Goal: Feedback & Contribution: Contribute content

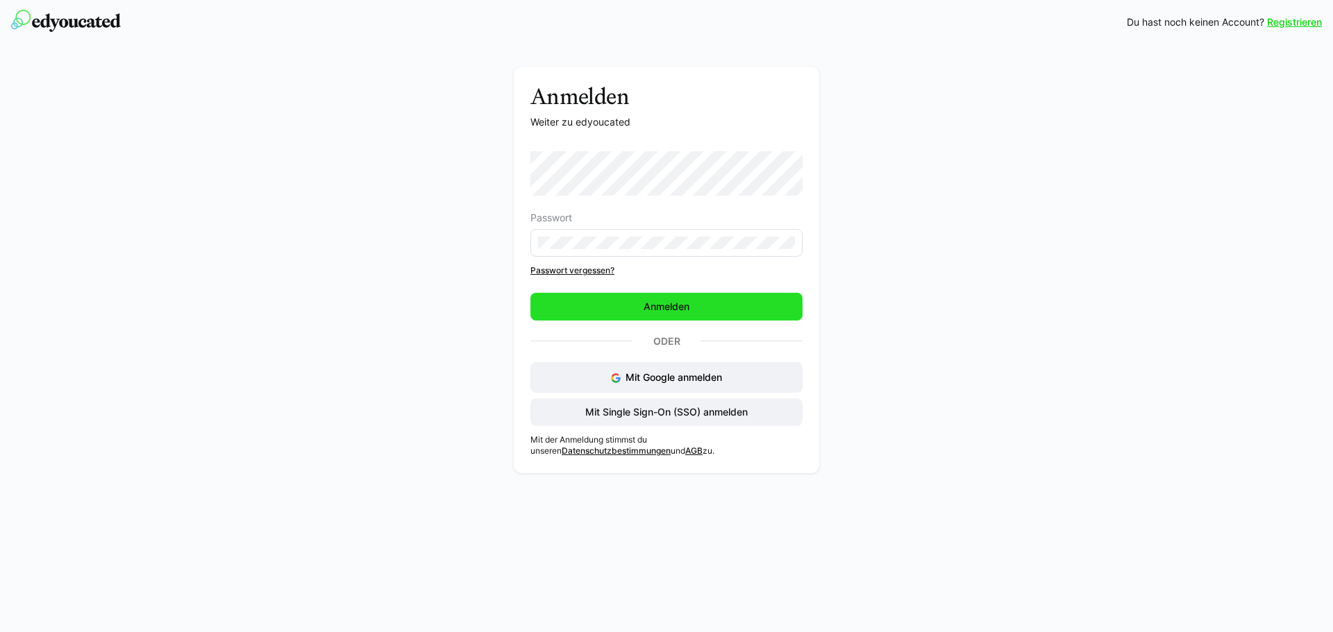
click at [718, 311] on span "Anmelden" at bounding box center [666, 307] width 272 height 28
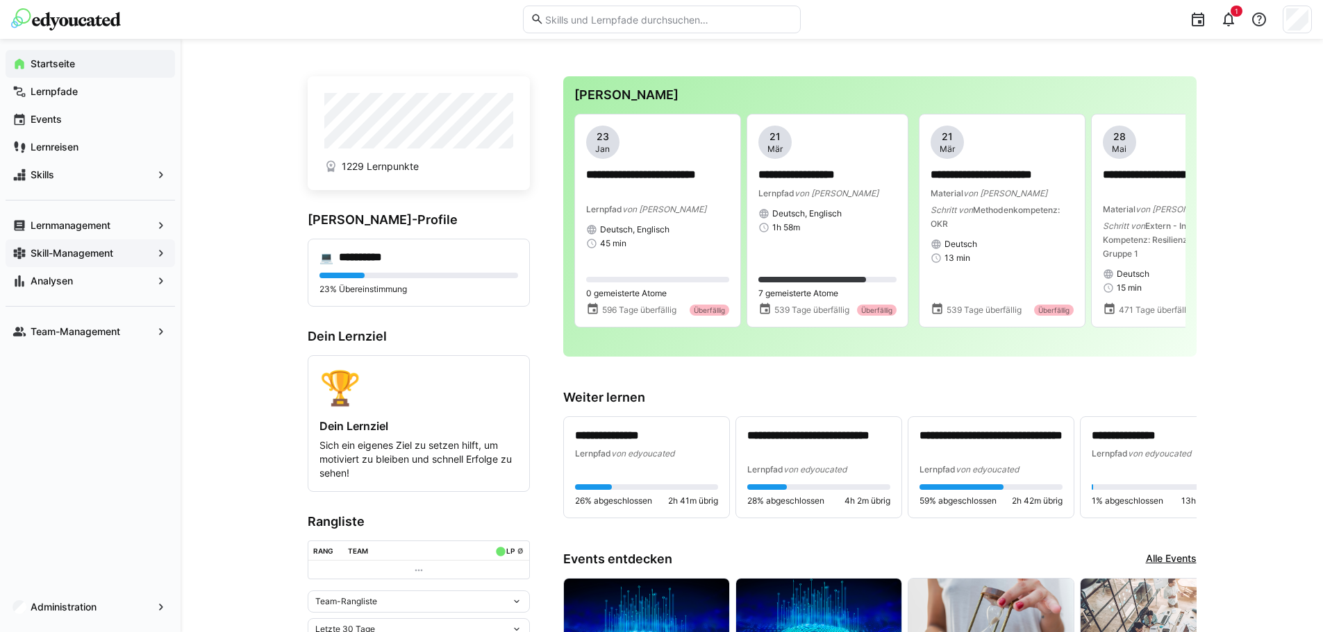
click at [0, 0] on app-navigation-label "Skill-Management" at bounding box center [0, 0] width 0 height 0
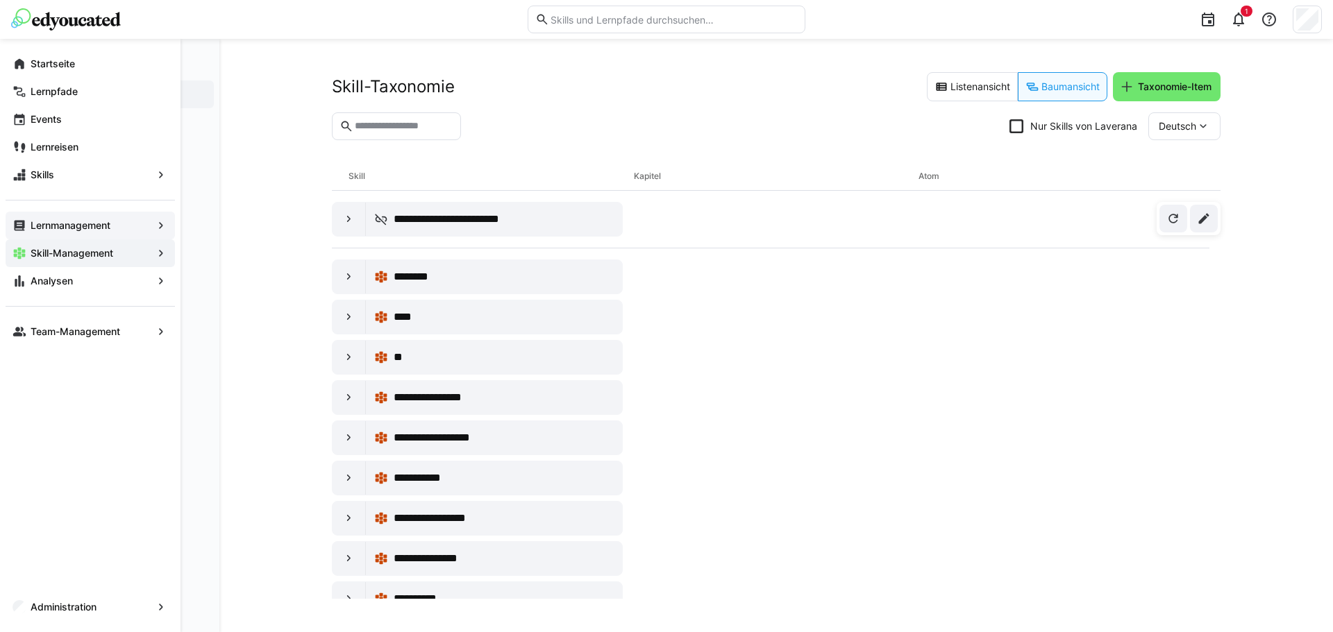
click at [0, 0] on app-navigation-label "Lernmanagement" at bounding box center [0, 0] width 0 height 0
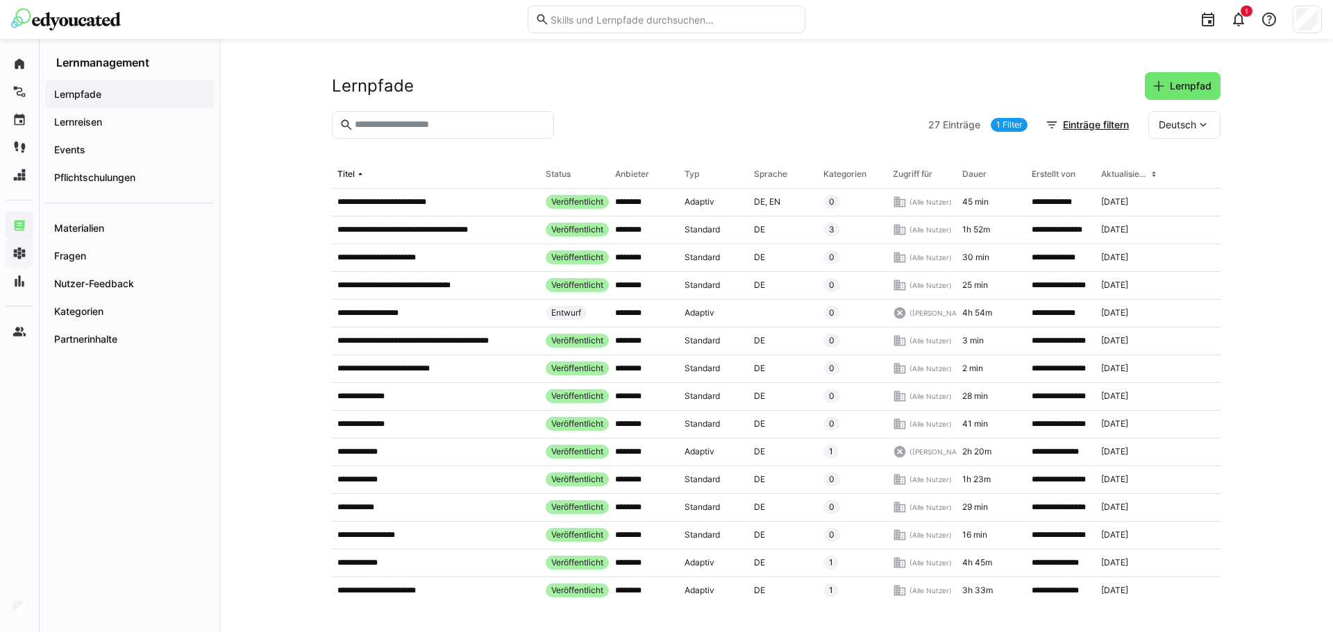
click at [131, 214] on div "Materialien Fragen Nutzer-Feedback Kategorien Partnerinhalte" at bounding box center [129, 278] width 169 height 151
click at [132, 233] on span "Materialien" at bounding box center [129, 228] width 155 height 14
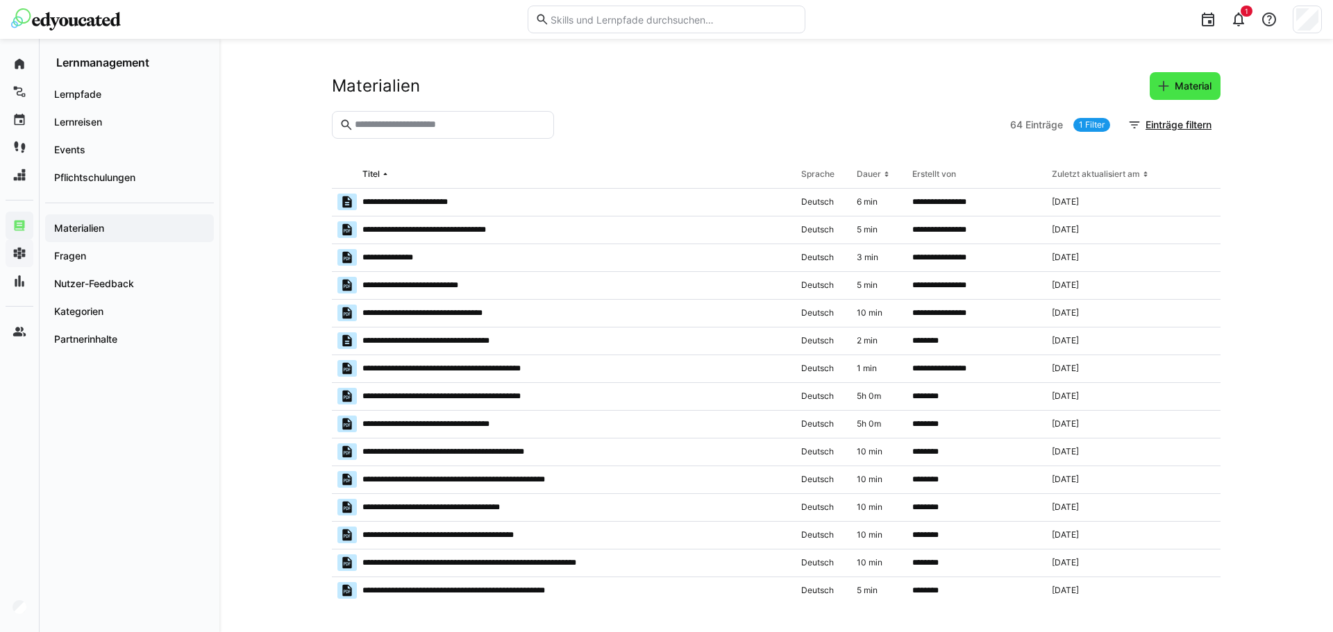
click at [1208, 81] on span "Material" at bounding box center [1193, 86] width 41 height 14
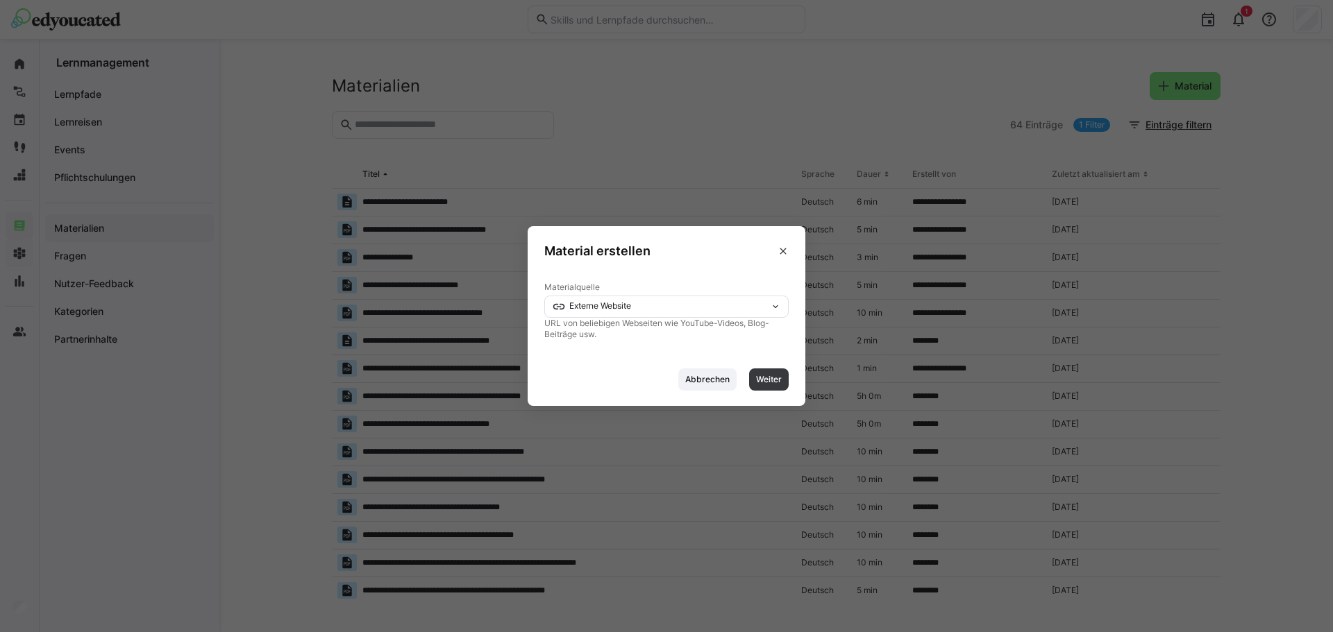
click at [775, 296] on div "Externe Website" at bounding box center [666, 307] width 244 height 22
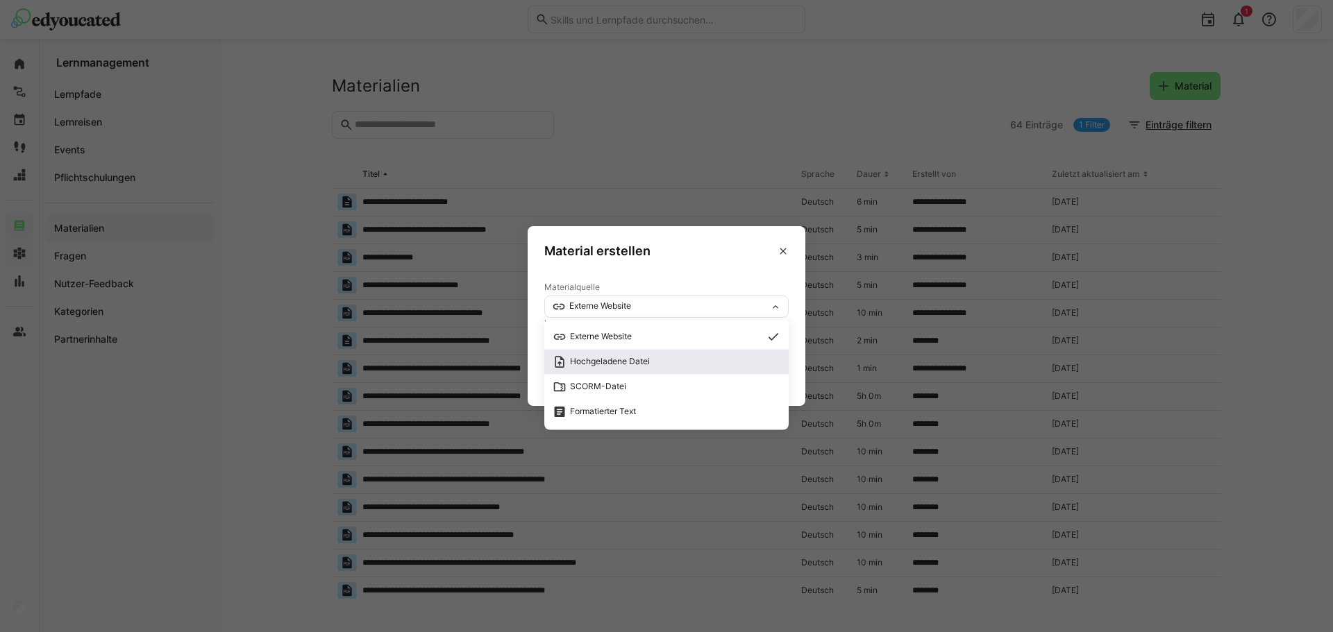
click at [708, 358] on span "Hochgeladene Datei" at bounding box center [667, 362] width 228 height 14
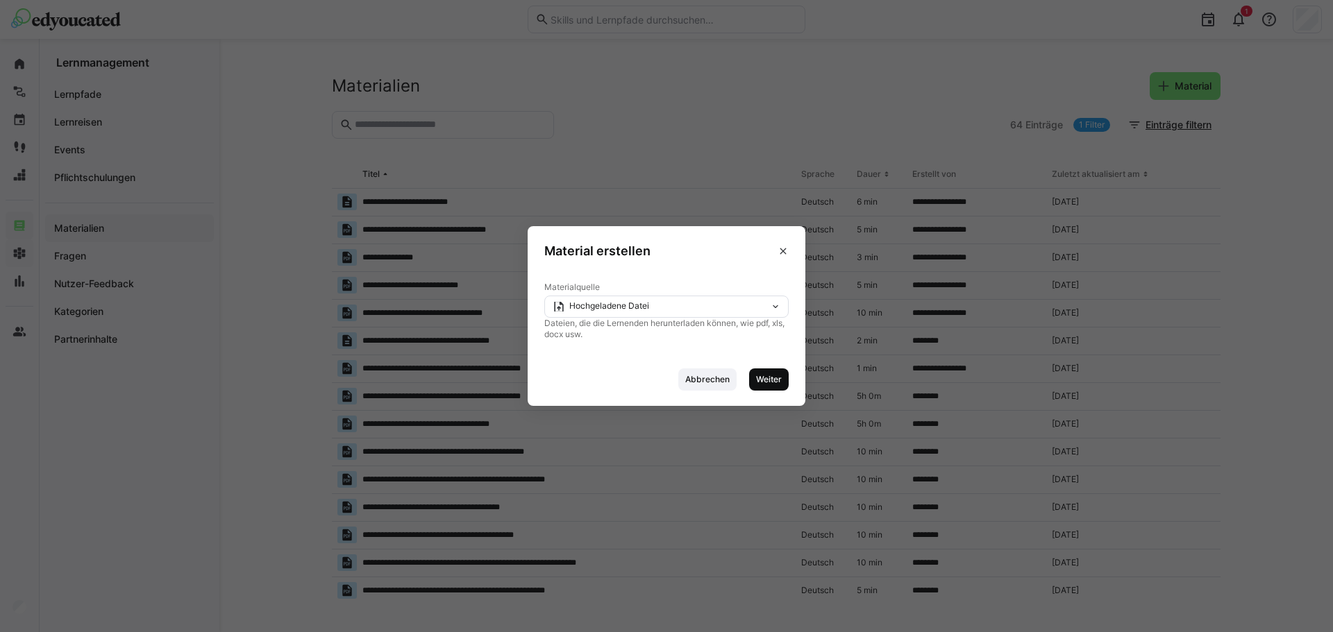
click at [764, 381] on span "Weiter" at bounding box center [769, 379] width 28 height 11
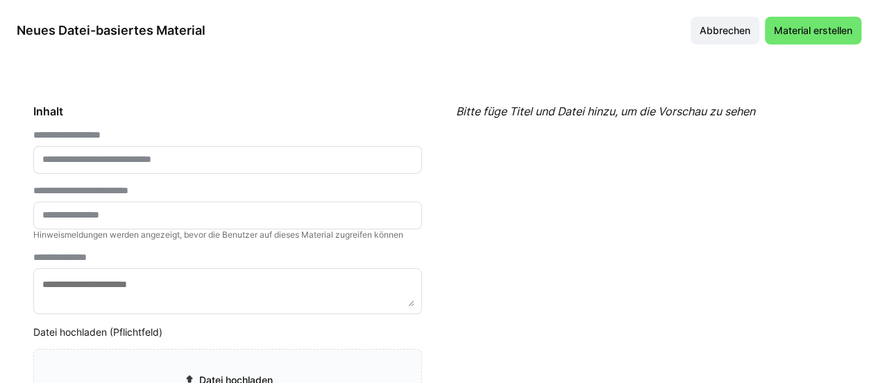
click at [65, 167] on eds-input at bounding box center [227, 160] width 389 height 28
paste input "**********"
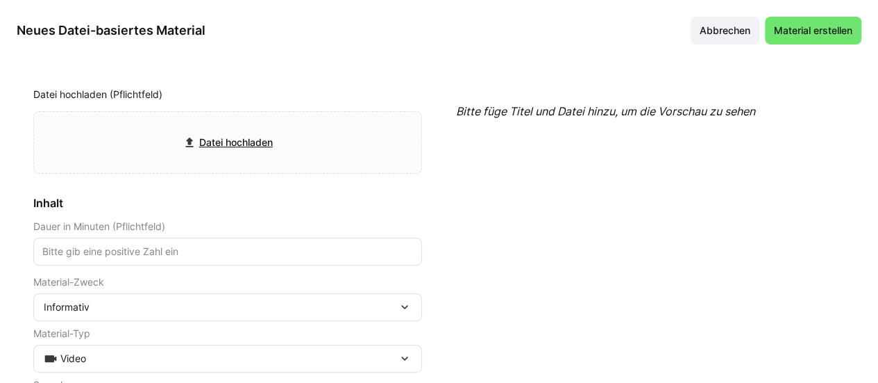
scroll to position [278, 0]
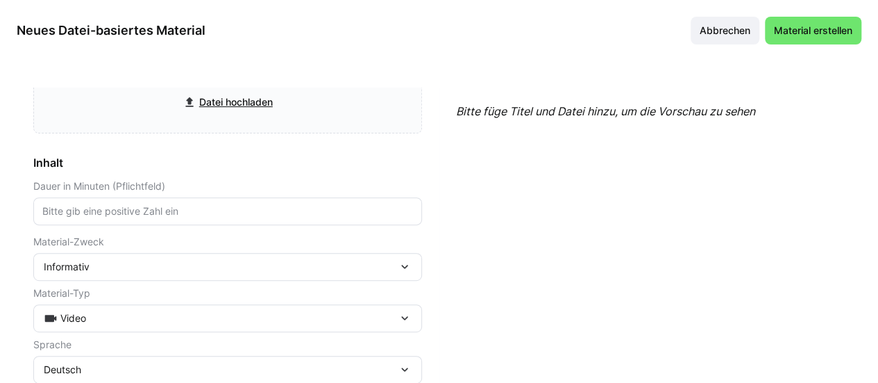
type input "**********"
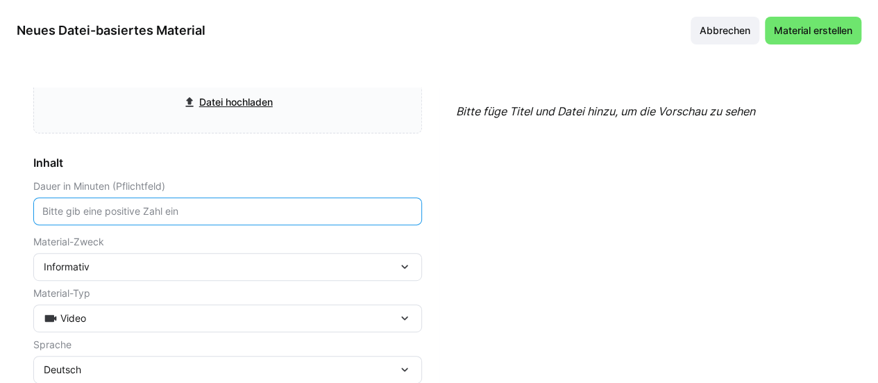
click at [100, 215] on input "number" at bounding box center [228, 211] width 374 height 12
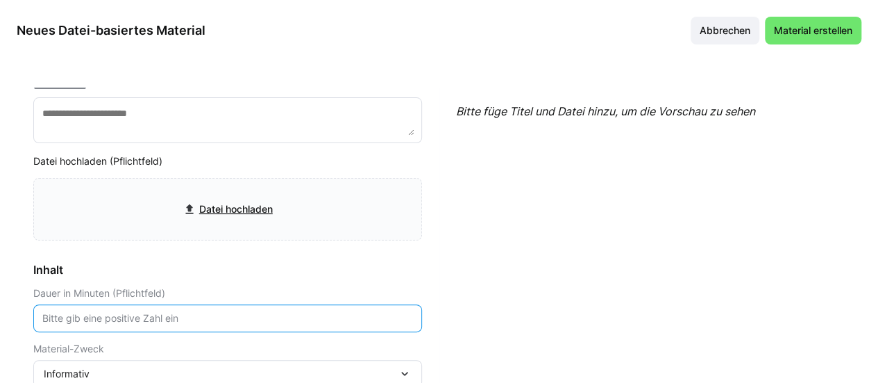
scroll to position [0, 0]
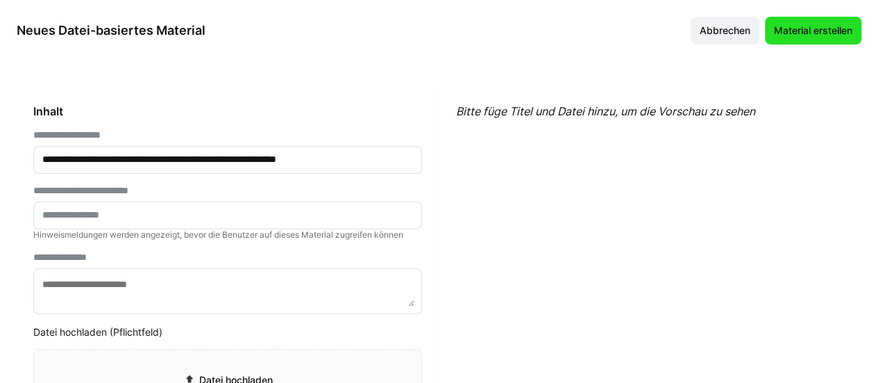
click at [839, 34] on span "Material erstellen" at bounding box center [813, 31] width 83 height 14
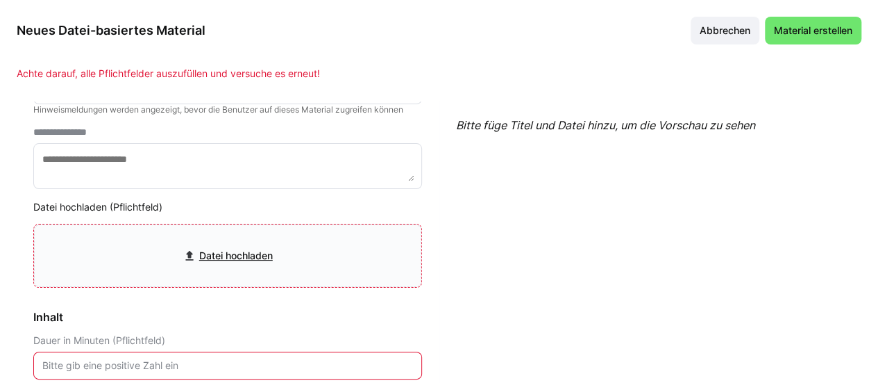
scroll to position [326, 0]
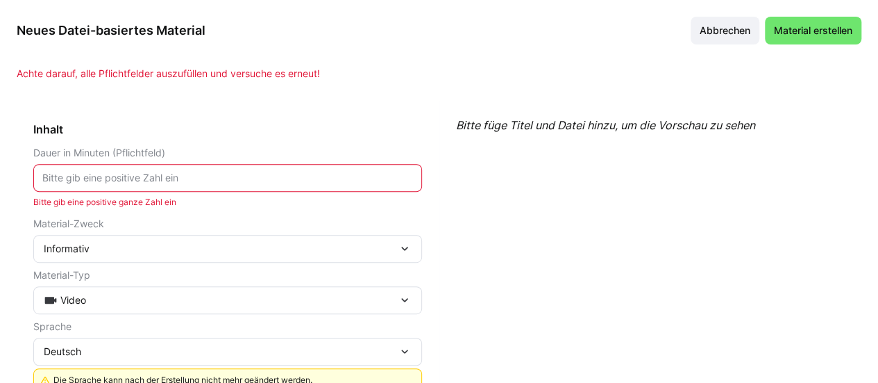
click at [224, 180] on input "number" at bounding box center [228, 177] width 374 height 12
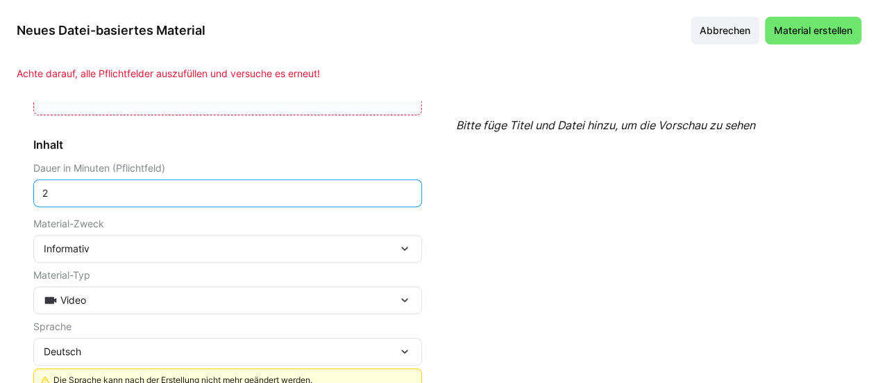
scroll to position [35, 0]
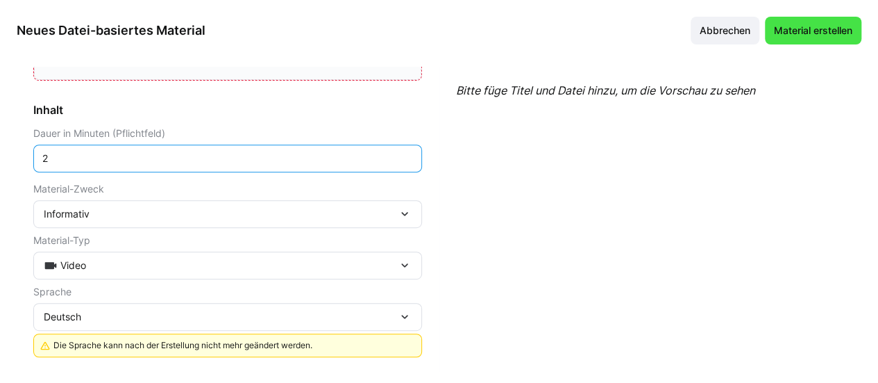
type input "2"
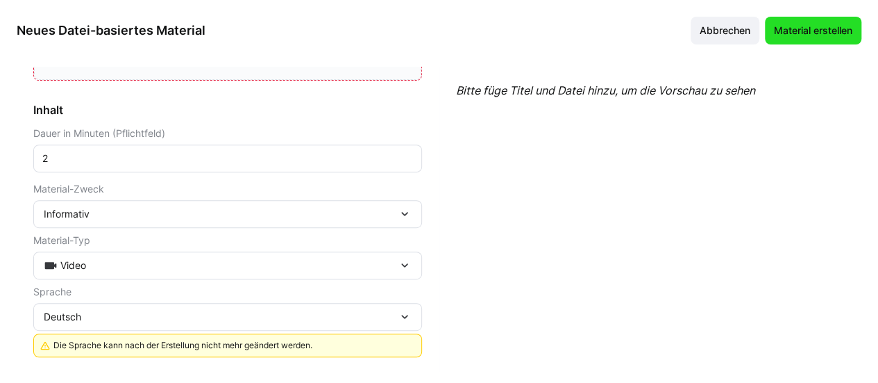
click at [782, 26] on span "Material erstellen" at bounding box center [813, 31] width 83 height 14
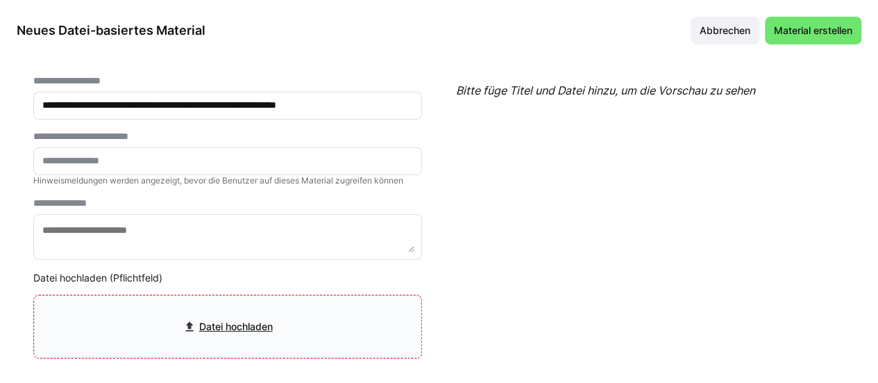
scroll to position [0, 0]
